Goal: Information Seeking & Learning: Understand process/instructions

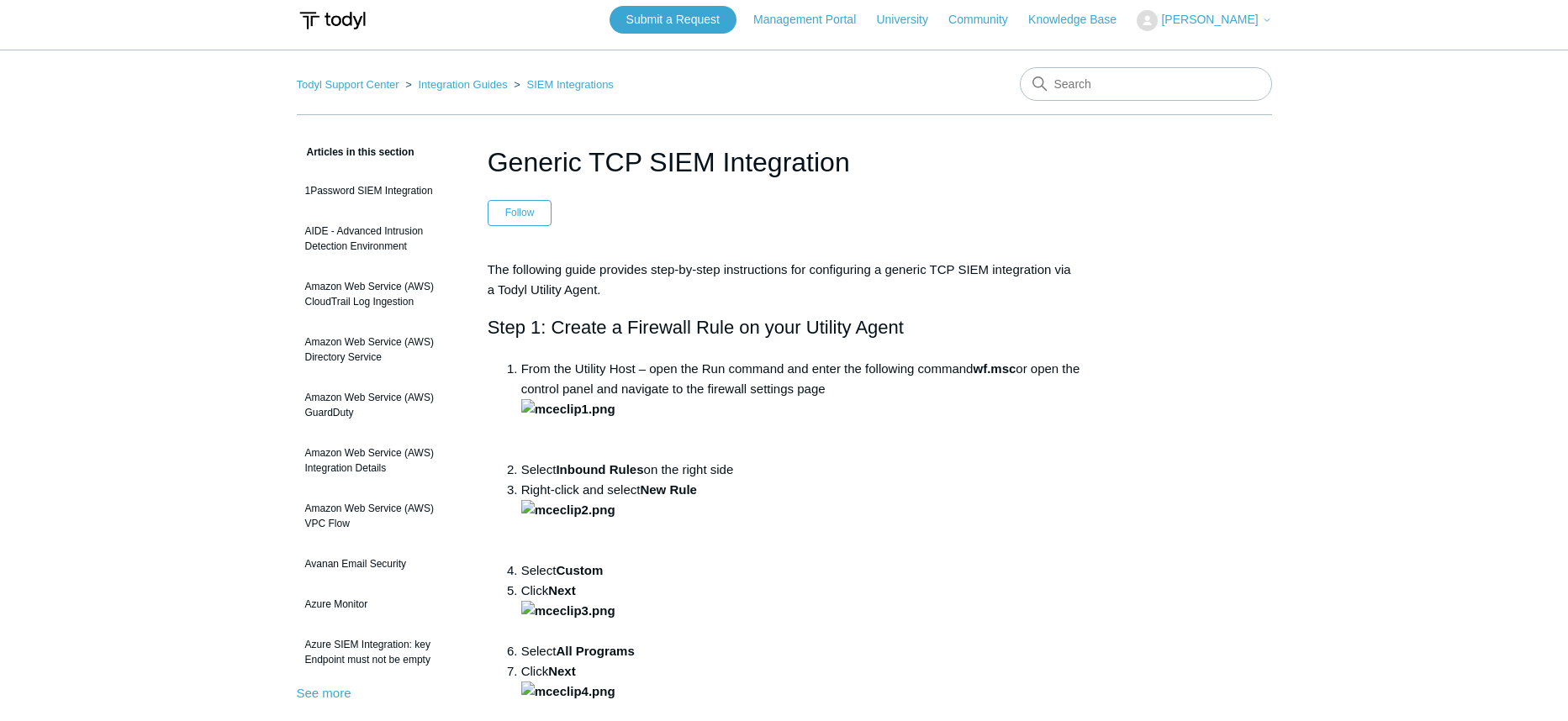
scroll to position [11, 0]
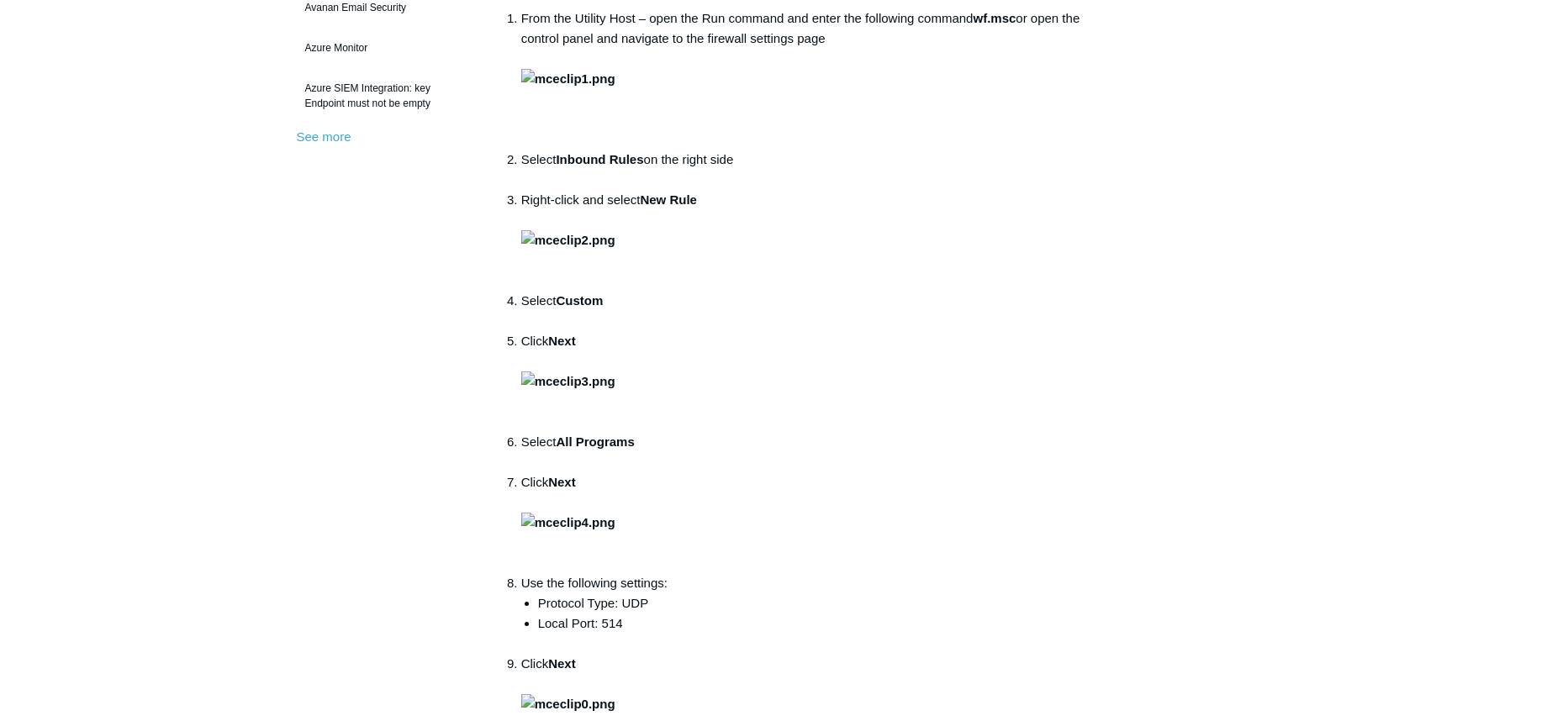
scroll to position [580, 0]
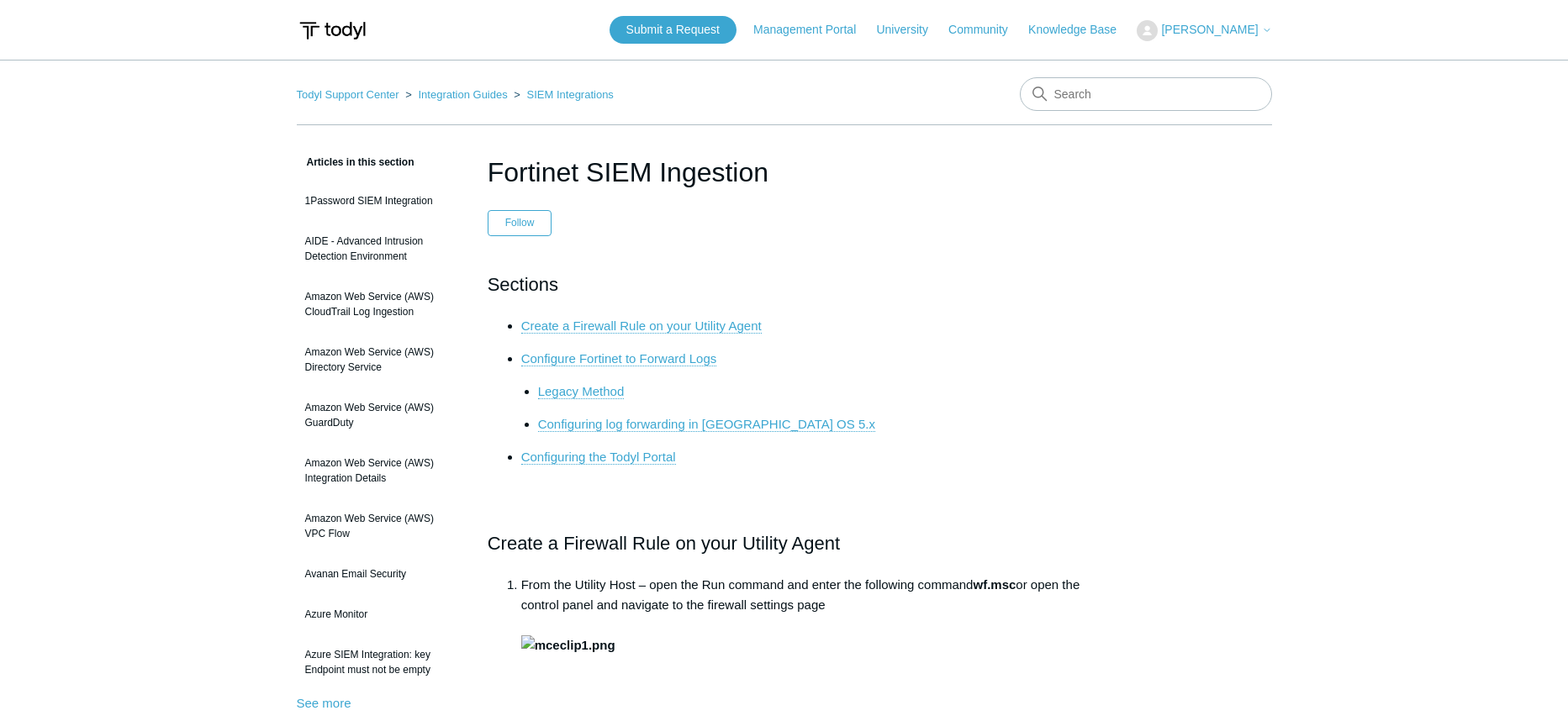
scroll to position [580, 0]
